Goal: Task Accomplishment & Management: Manage account settings

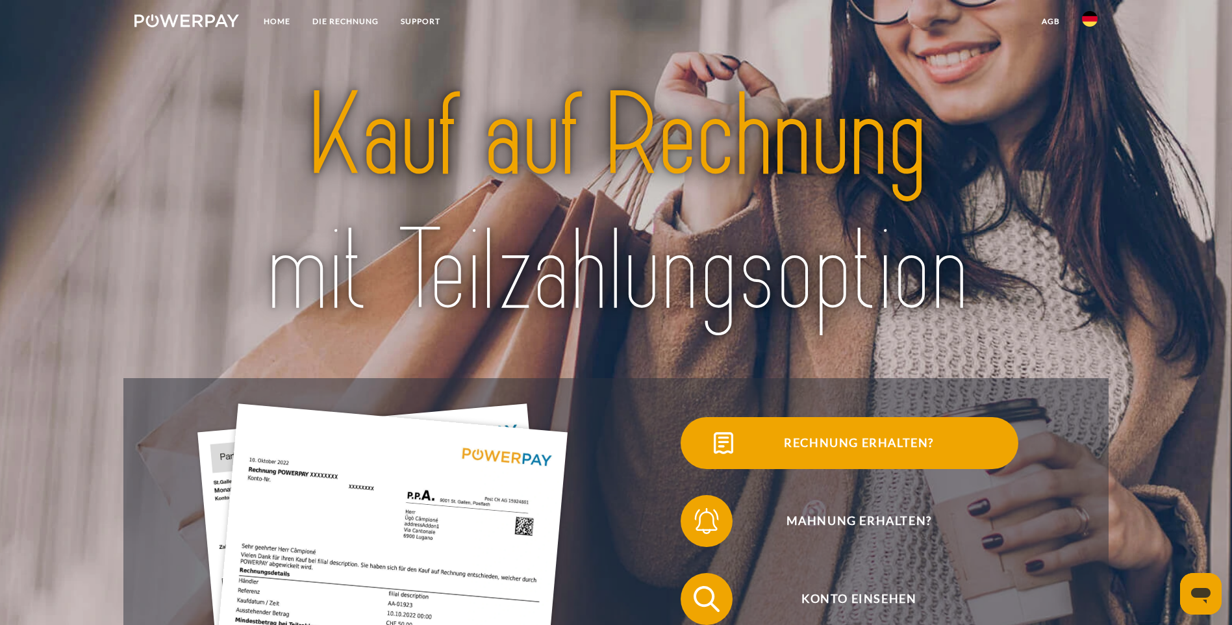
click at [699, 464] on span "Rechnung erhalten?" at bounding box center [858, 443] width 318 height 52
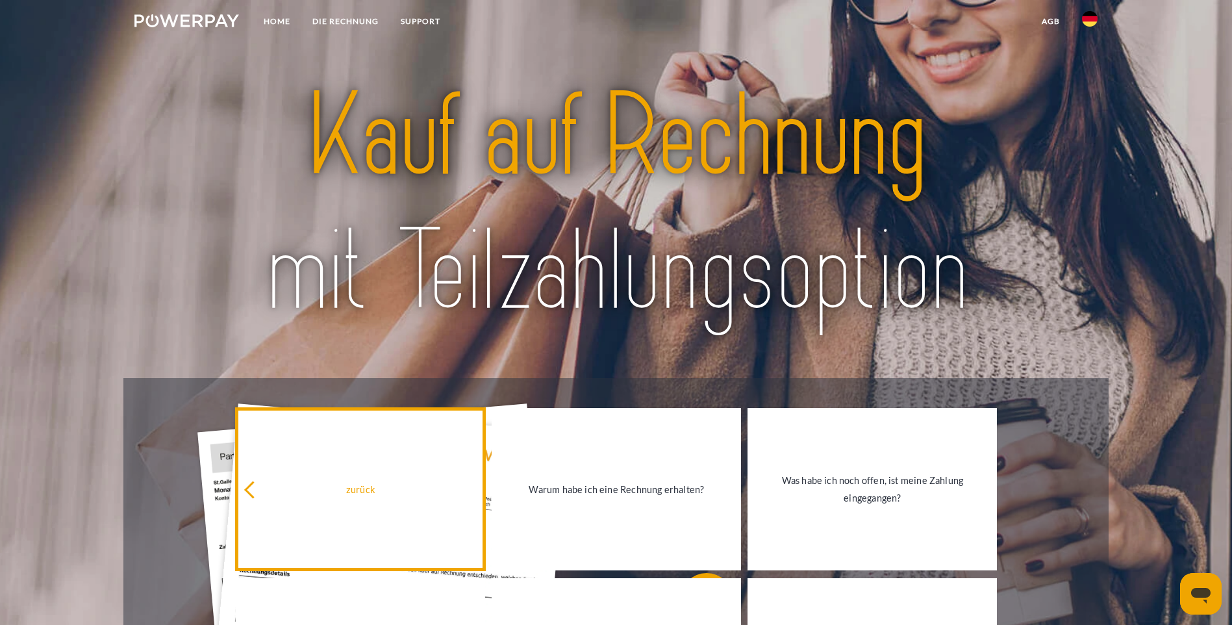
click at [357, 491] on div "zurück" at bounding box center [361, 489] width 234 height 18
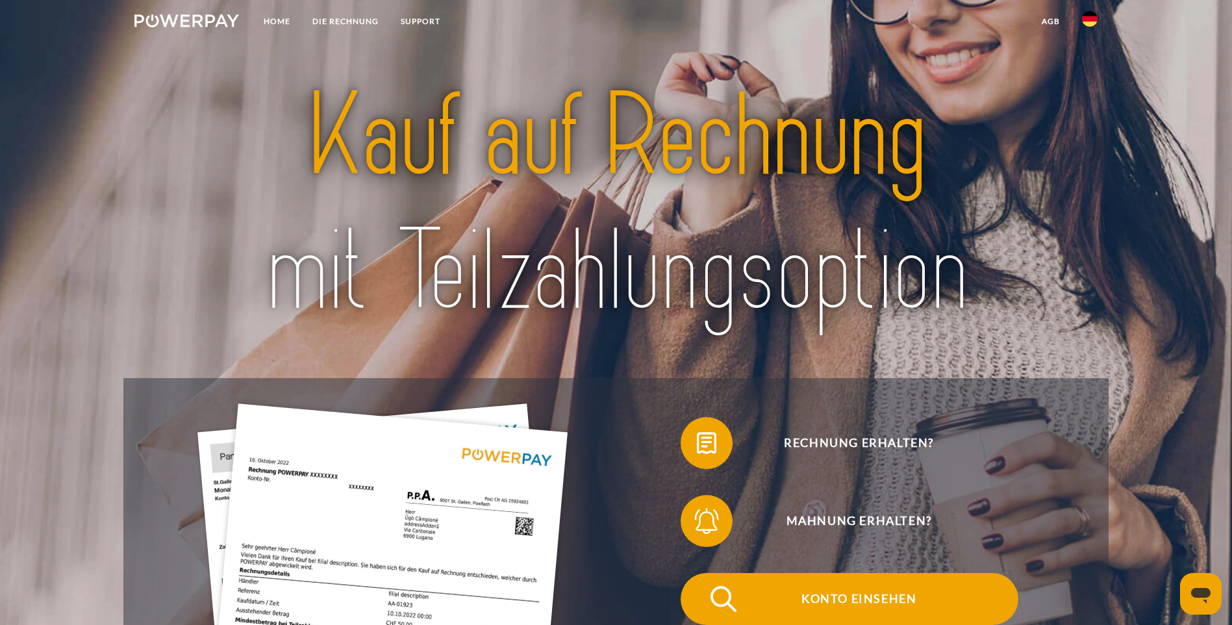
click at [699, 573] on span "Konto einsehen" at bounding box center [858, 599] width 318 height 52
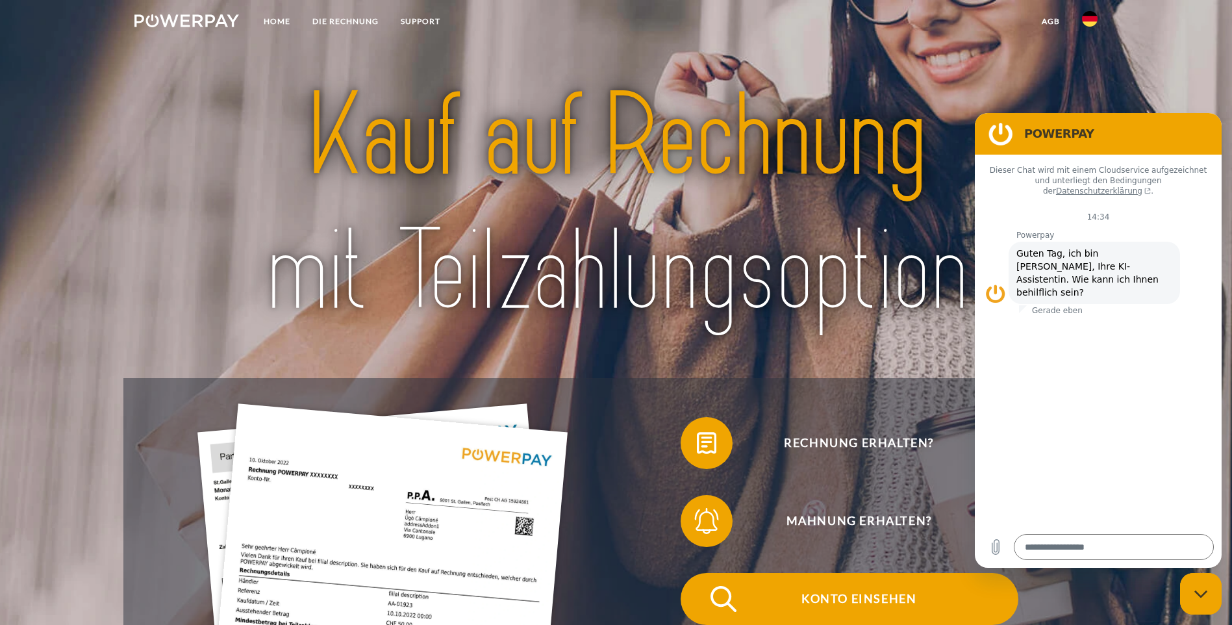
click at [699, 573] on span "Konto einsehen" at bounding box center [858, 599] width 318 height 52
